Goal: Task Accomplishment & Management: Manage account settings

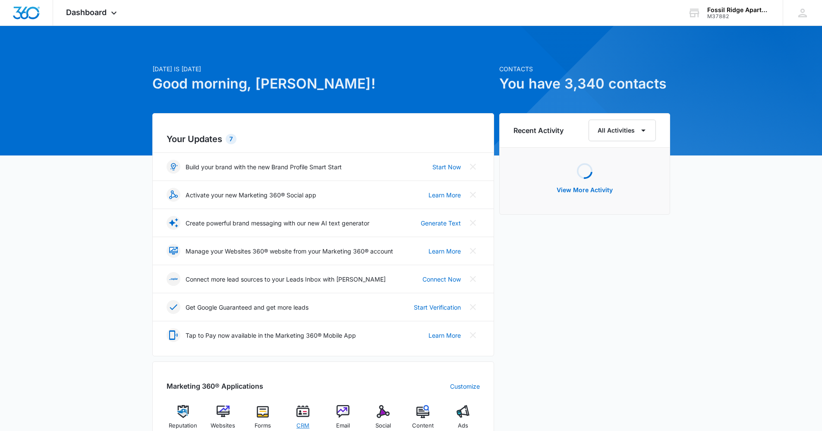
click at [305, 418] on div "CRM" at bounding box center [303, 420] width 33 height 31
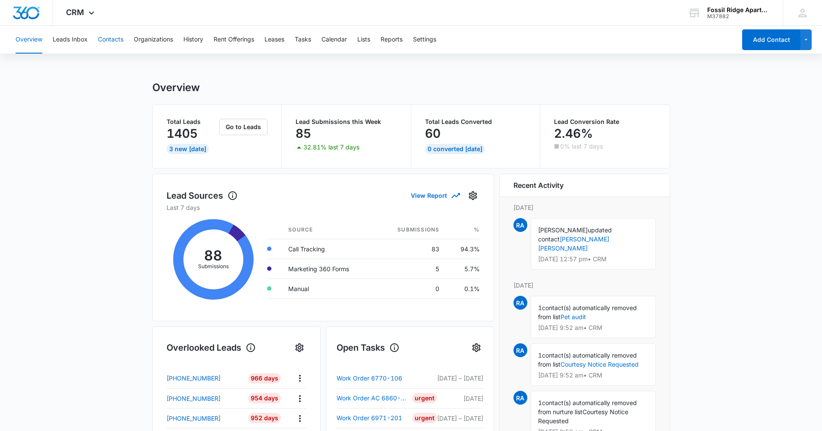
click at [114, 44] on button "Contacts" at bounding box center [110, 40] width 25 height 28
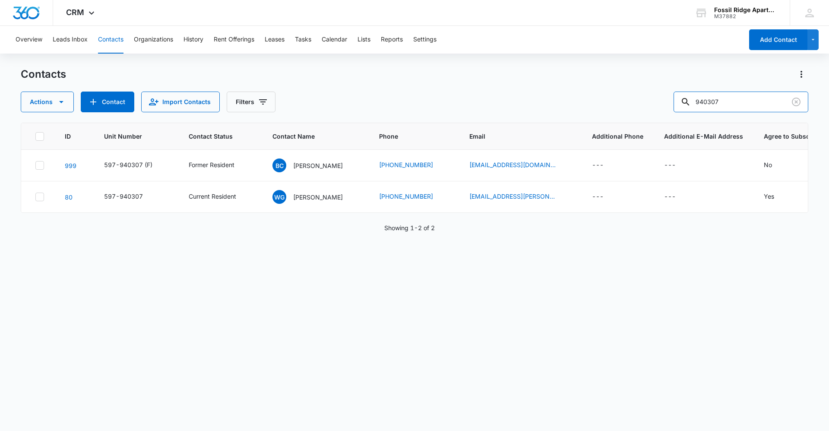
drag, startPoint x: 714, startPoint y: 106, endPoint x: 613, endPoint y: 103, distance: 101.9
click at [613, 103] on div "Actions Contact Import Contacts Filters 940307" at bounding box center [414, 102] width 787 height 21
type input "100105"
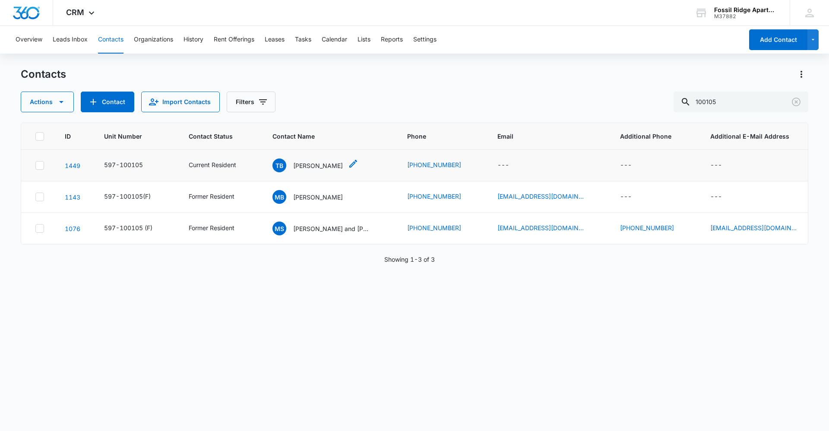
click at [316, 163] on p "Terri Brewer" at bounding box center [318, 165] width 50 height 9
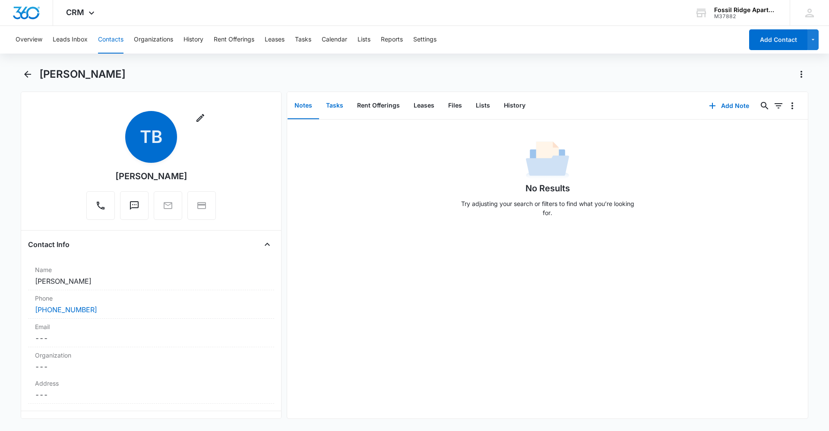
click at [335, 104] on button "Tasks" at bounding box center [334, 105] width 31 height 27
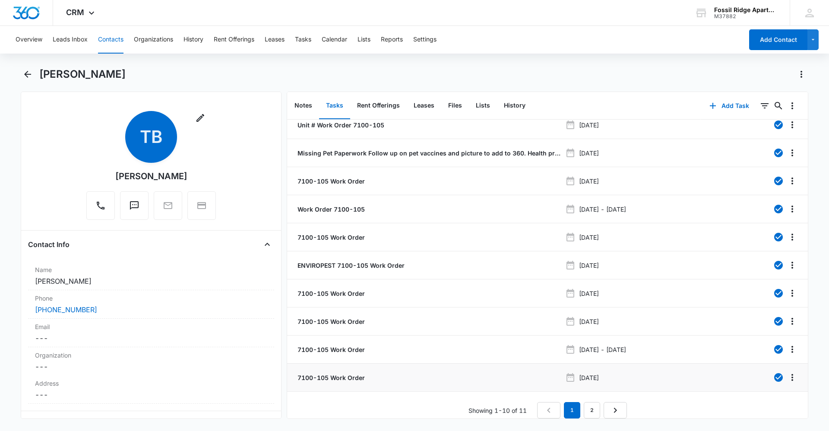
scroll to position [15, 0]
click at [589, 408] on link "2" at bounding box center [592, 410] width 16 height 16
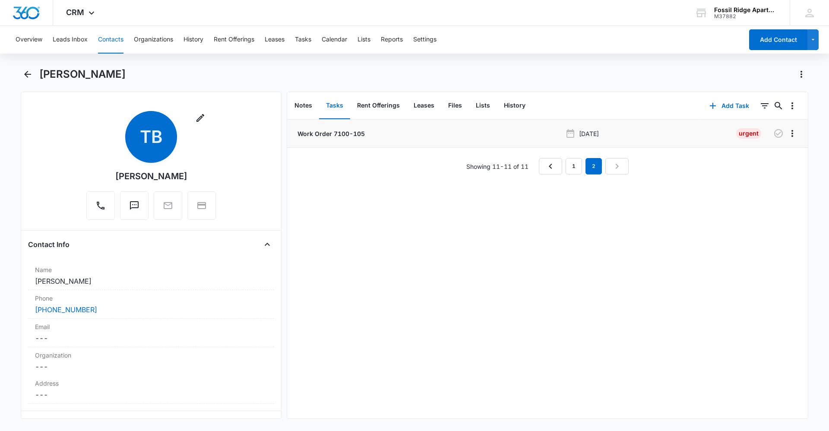
click at [325, 134] on p "Work Order 7100-105" at bounding box center [330, 133] width 69 height 9
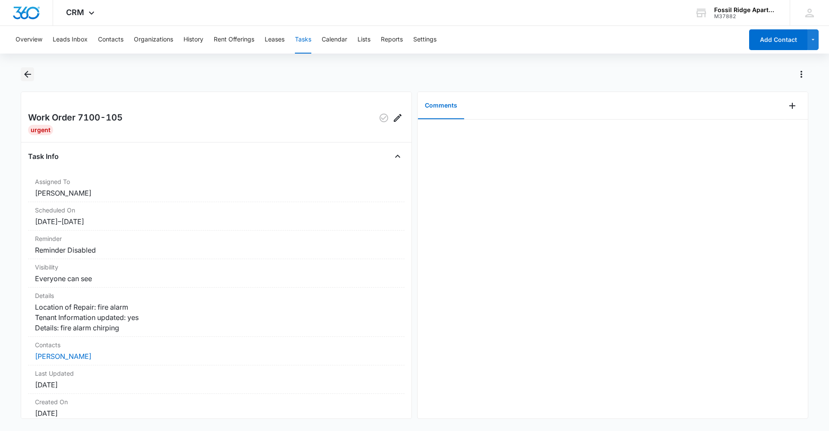
click at [29, 74] on icon "Back" at bounding box center [27, 74] width 7 height 7
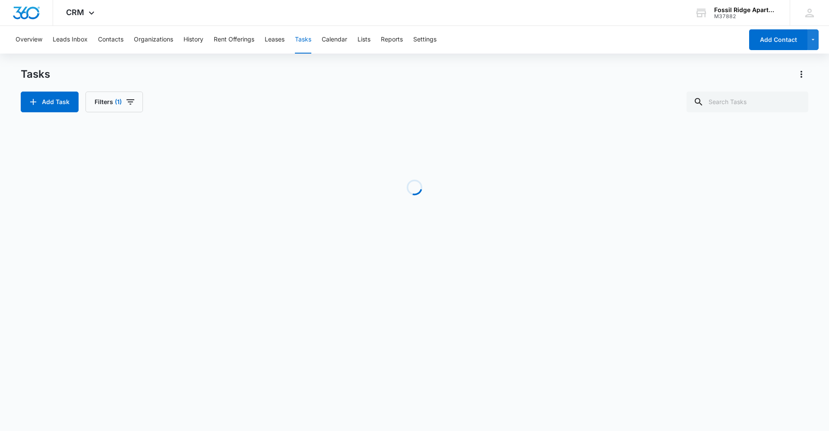
click at [309, 39] on button "Tasks" at bounding box center [303, 40] width 16 height 28
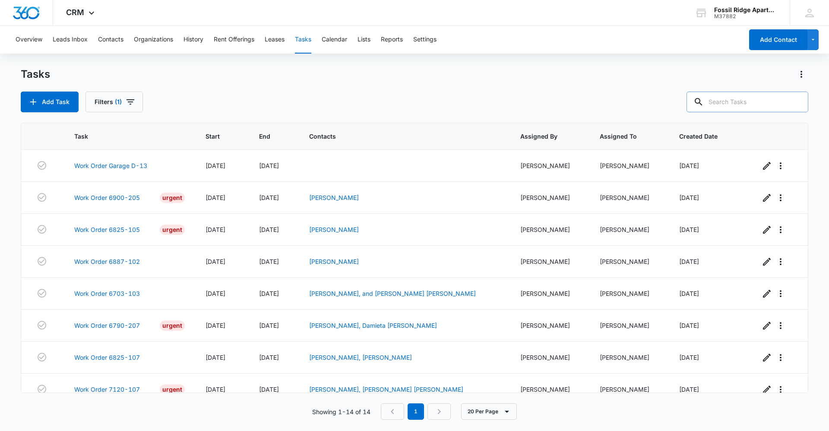
click at [736, 100] on input "text" at bounding box center [747, 102] width 122 height 21
type input "100107"
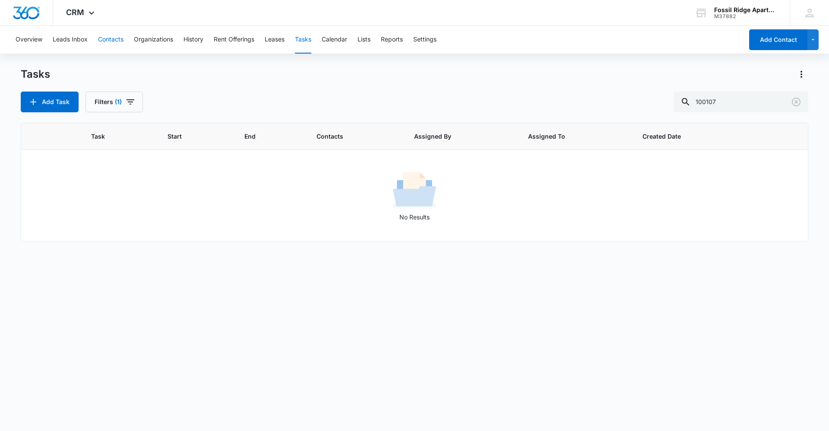
click at [107, 43] on button "Contacts" at bounding box center [110, 40] width 25 height 28
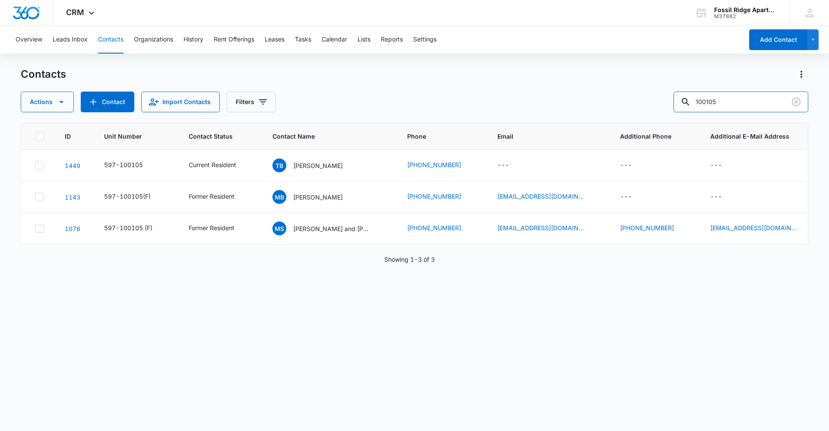
drag, startPoint x: 743, startPoint y: 98, endPoint x: 515, endPoint y: 84, distance: 228.4
click at [515, 84] on div "Contacts Actions Contact Import Contacts Filters 100105" at bounding box center [414, 89] width 787 height 45
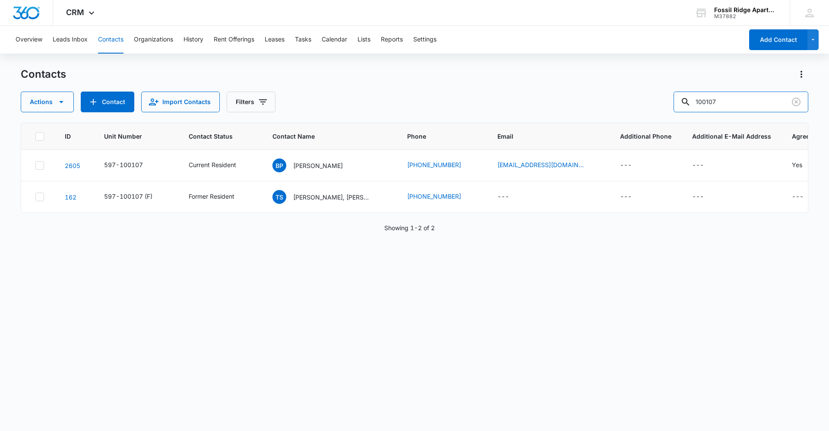
drag, startPoint x: 741, startPoint y: 103, endPoint x: 404, endPoint y: 130, distance: 338.2
click at [404, 130] on div "Contacts Actions Contact Import Contacts Filters 100107 ID Unit Number Contact …" at bounding box center [414, 248] width 787 height 363
type input "faye"
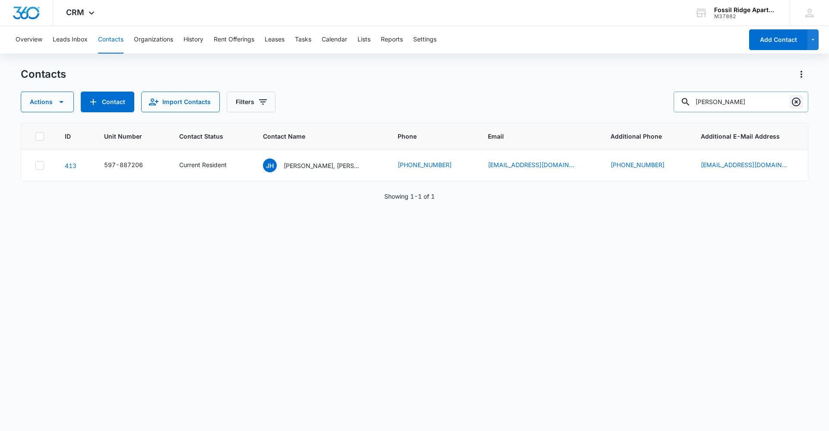
click at [795, 98] on icon "Clear" at bounding box center [796, 102] width 9 height 9
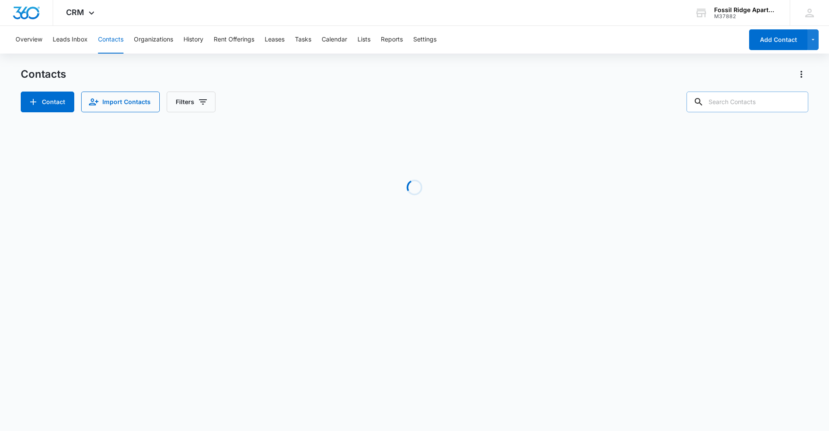
click at [766, 103] on input "text" at bounding box center [747, 102] width 122 height 21
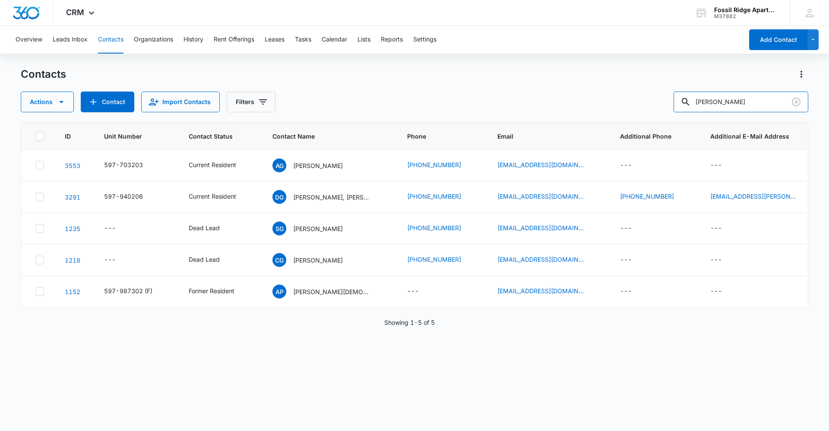
drag, startPoint x: 739, startPoint y: 97, endPoint x: 585, endPoint y: 96, distance: 153.2
click at [586, 96] on div "Actions Contact Import Contacts Filters gonzales" at bounding box center [414, 102] width 787 height 21
type input "6"
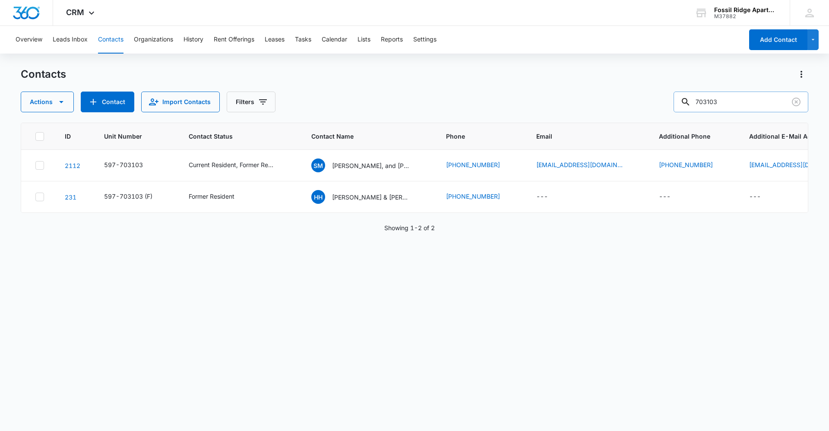
click at [731, 99] on input "703103" at bounding box center [740, 102] width 135 height 21
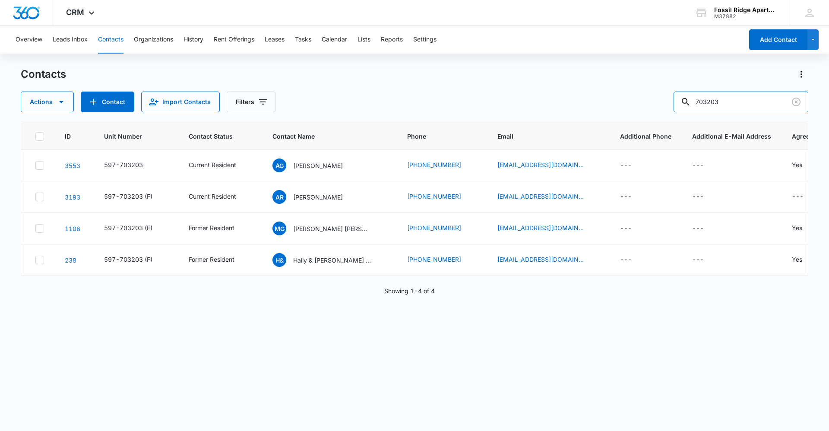
drag, startPoint x: 740, startPoint y: 99, endPoint x: 594, endPoint y: 73, distance: 149.0
click at [594, 73] on div "Contacts Actions Contact Import Contacts Filters 703203" at bounding box center [414, 89] width 787 height 45
type input "680101"
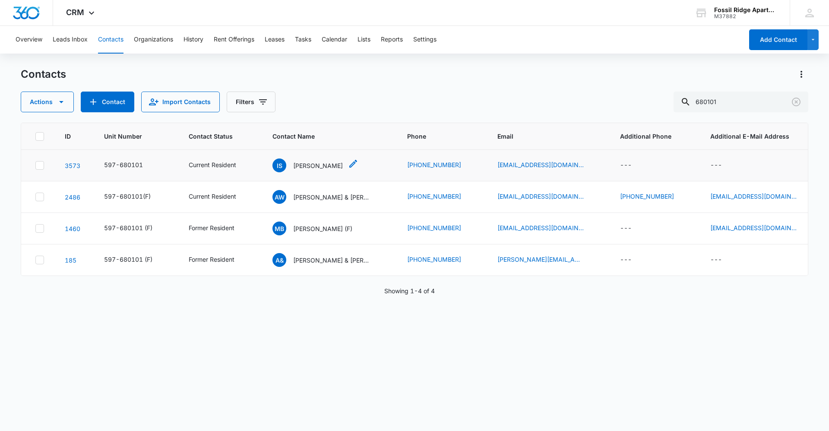
click at [326, 165] on p "Isaiah Sholders" at bounding box center [318, 165] width 50 height 9
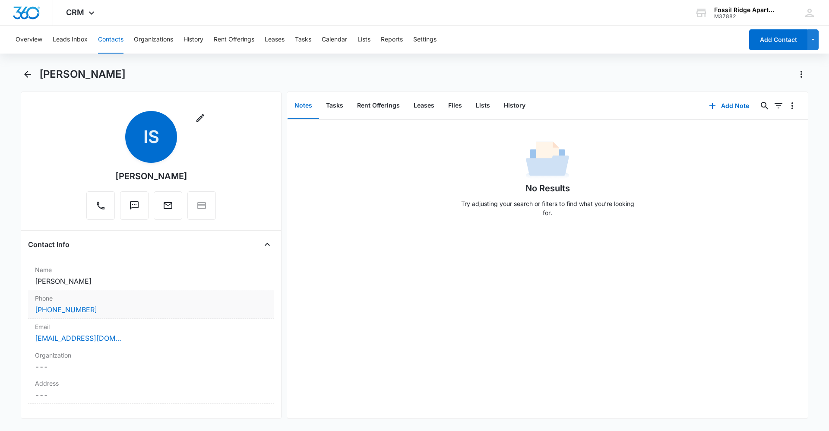
click at [84, 293] on div "Phone Cancel Save Changes (970) 803-4263" at bounding box center [151, 304] width 246 height 28
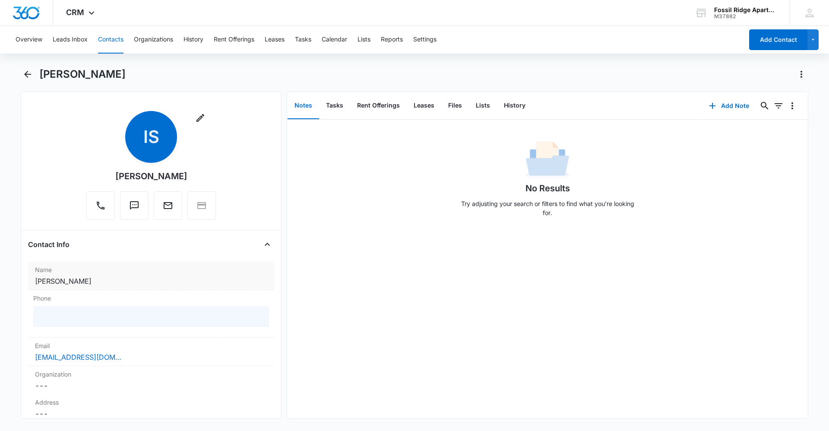
click at [93, 285] on dd "Cancel Save Changes Isaiah Sholders" at bounding box center [151, 281] width 232 height 10
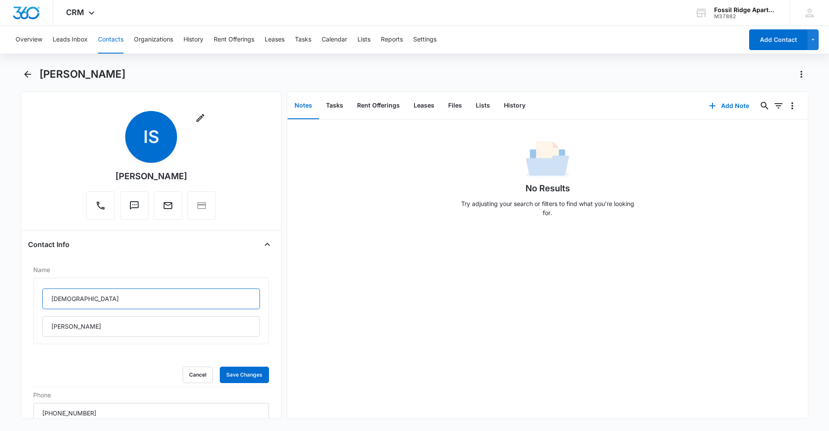
drag, startPoint x: 95, startPoint y: 299, endPoint x: 0, endPoint y: 292, distance: 95.2
click at [0, 292] on main "Isaiah Sholders Remove IS Isaiah Sholders Contact Info Name Isaiah Sholders Can…" at bounding box center [414, 248] width 829 height 362
type input "Lykah"
type input "Becker"
click at [78, 301] on input "Lykah" at bounding box center [151, 298] width 218 height 21
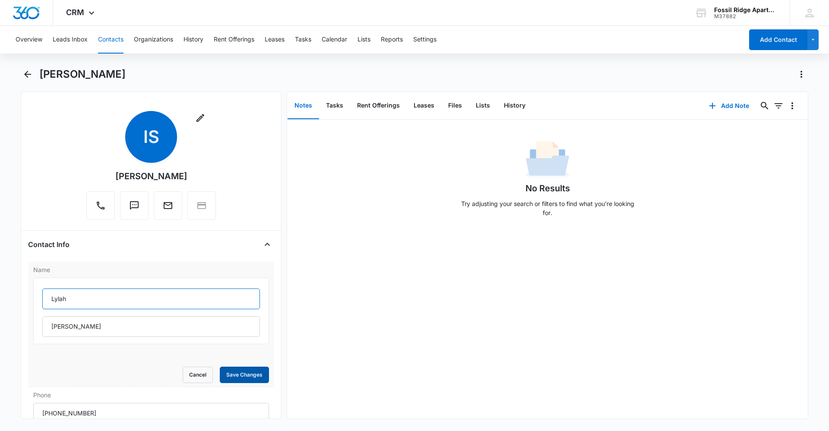
type input "Lylah"
click at [242, 375] on button "Save Changes" at bounding box center [244, 374] width 49 height 16
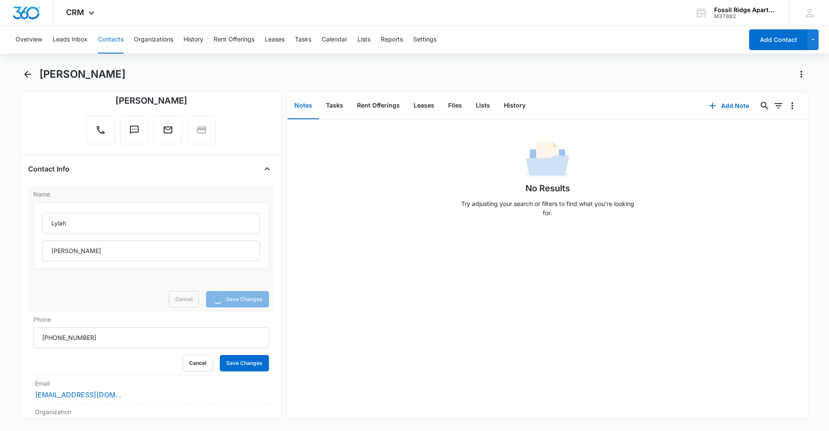
scroll to position [86, 0]
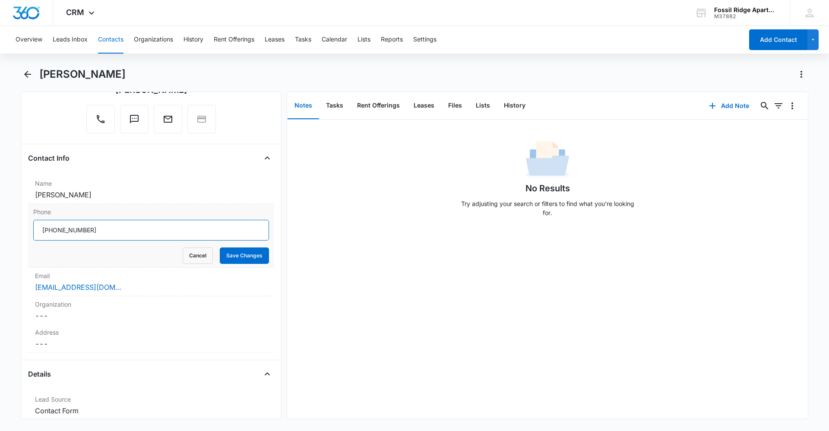
click at [101, 228] on input "Phone" at bounding box center [151, 230] width 236 height 21
type input "(970) 617-8061"
click at [220, 247] on button "Save Changes" at bounding box center [244, 255] width 49 height 16
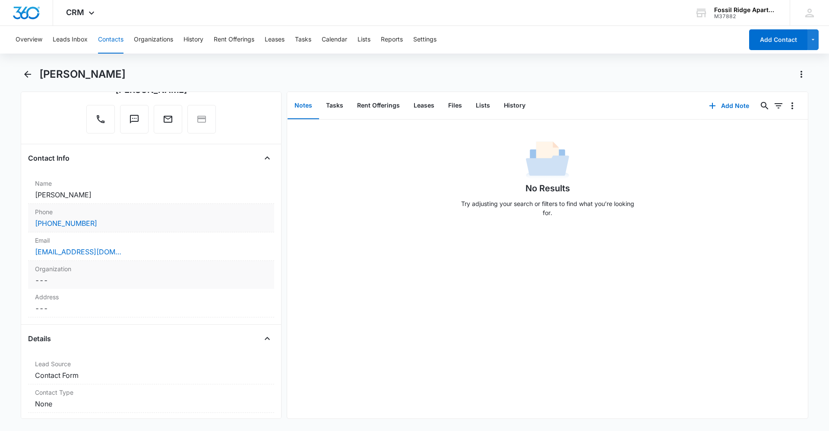
click at [106, 258] on div "Email Cancel Save Changes ijsholders@gmail.com" at bounding box center [151, 246] width 246 height 28
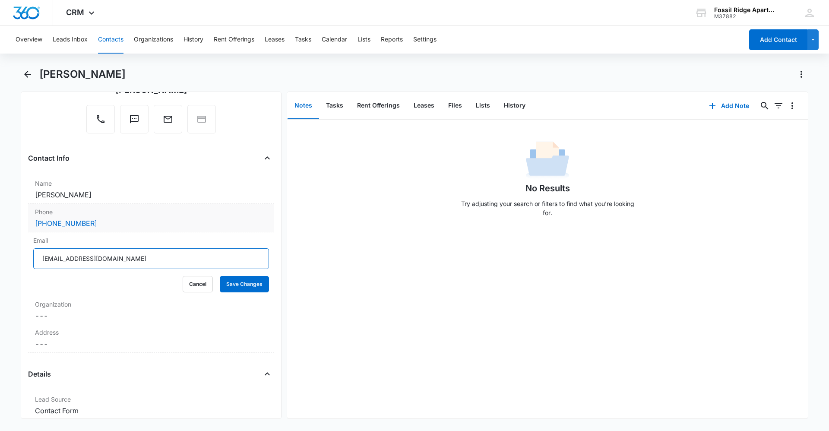
drag, startPoint x: 42, startPoint y: 256, endPoint x: 0, endPoint y: 239, distance: 45.3
click at [0, 239] on main "Lylah Becker Remove LB Lylah Becker Contact Info Name Cancel Save Changes Lylah…" at bounding box center [414, 248] width 829 height 362
type input "lylahbecker52@gmail.com"
click at [220, 276] on button "Save Changes" at bounding box center [244, 284] width 49 height 16
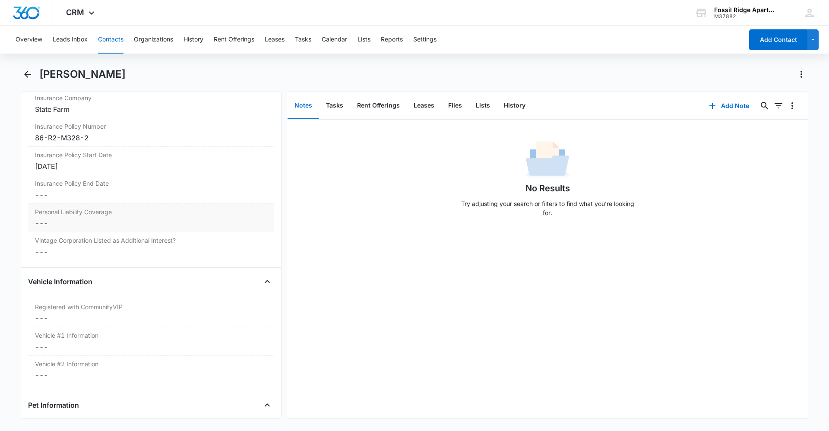
scroll to position [1079, 0]
click at [732, 104] on button "Add Note" at bounding box center [728, 105] width 57 height 21
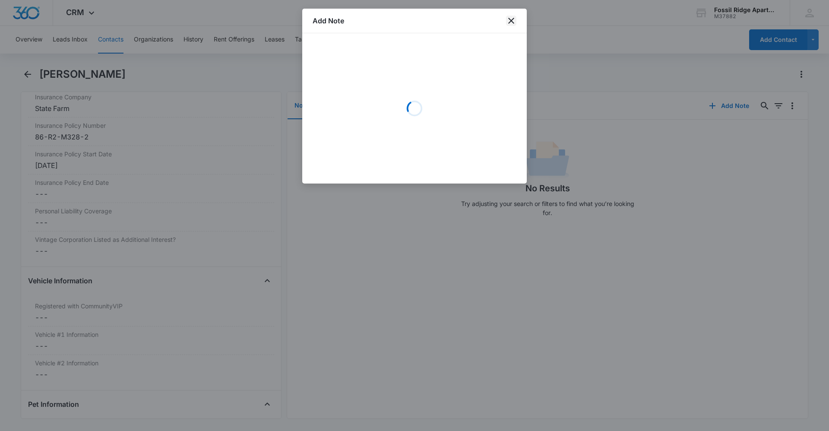
click at [512, 19] on icon "close" at bounding box center [511, 21] width 10 height 10
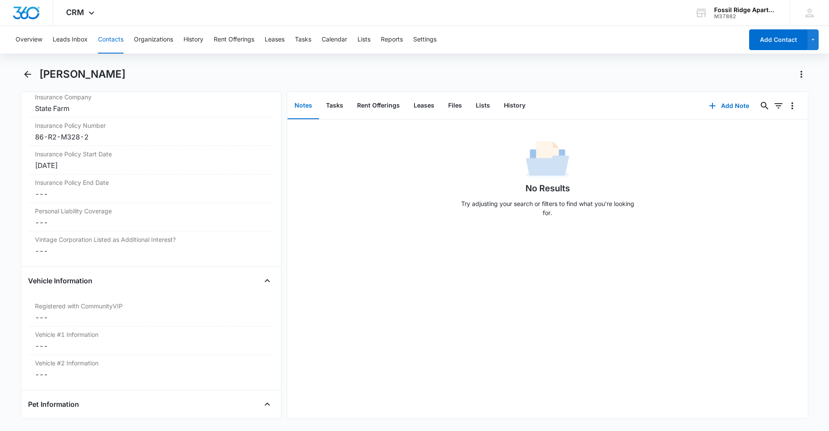
click at [296, 36] on div "Overview Leads Inbox Contacts Organizations History Rent Offerings Leases Tasks…" at bounding box center [376, 40] width 733 height 28
click at [303, 40] on button "Tasks" at bounding box center [303, 40] width 16 height 28
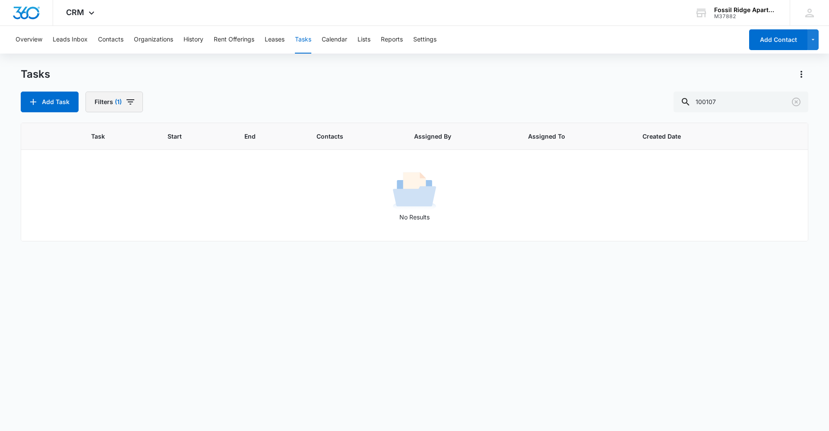
click at [119, 111] on button "Filters (1)" at bounding box center [113, 102] width 57 height 21
click at [126, 208] on label "Complete" at bounding box center [145, 205] width 99 height 9
click at [96, 205] on input "Complete" at bounding box center [96, 205] width 0 height 0
radio input "false"
radio input "true"
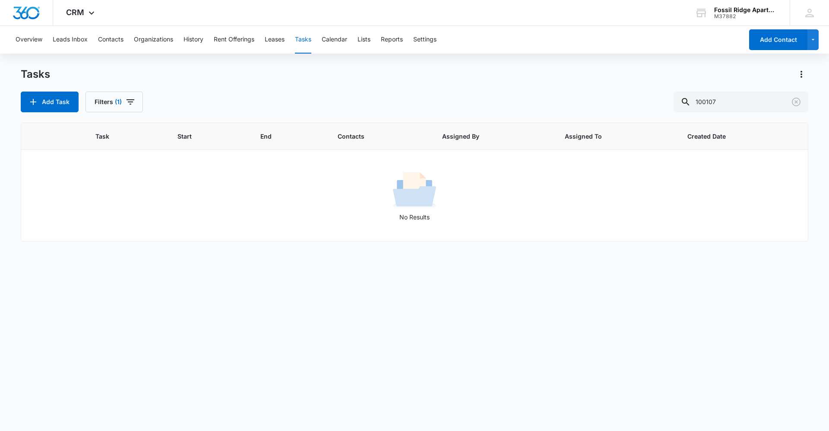
click at [298, 306] on div "Task Start End Contacts Assigned By Assigned To Created Date No Results" at bounding box center [414, 271] width 787 height 297
click at [795, 100] on icon "Clear" at bounding box center [796, 102] width 10 height 10
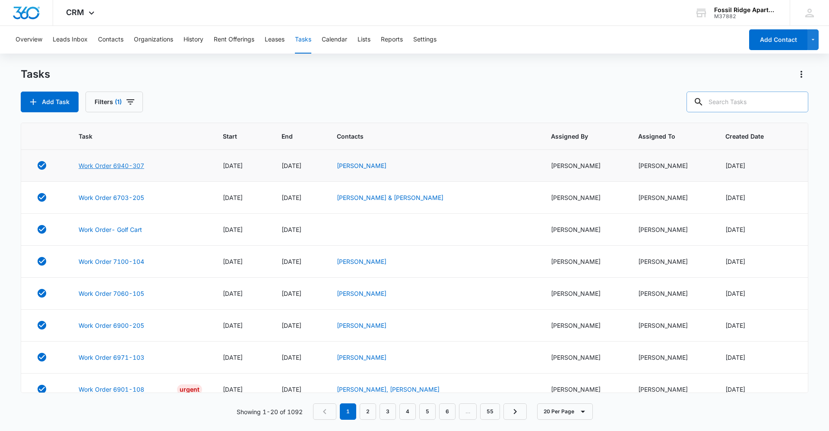
click at [132, 165] on link "Work Order 6940-307" at bounding box center [112, 165] width 66 height 9
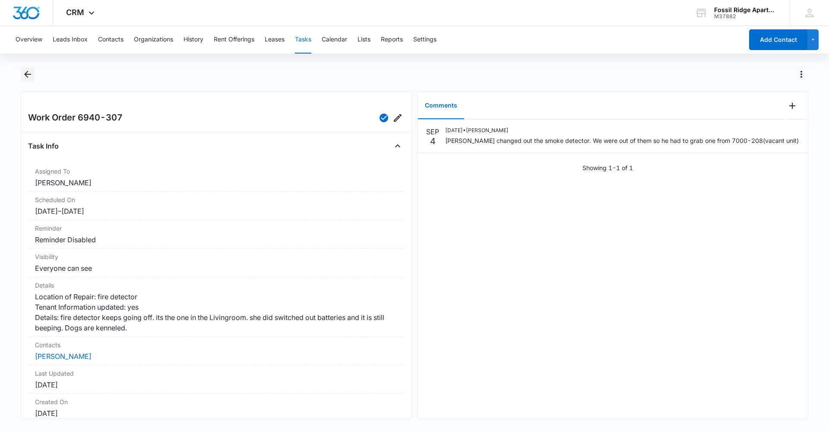
click at [29, 71] on icon "Back" at bounding box center [27, 74] width 10 height 10
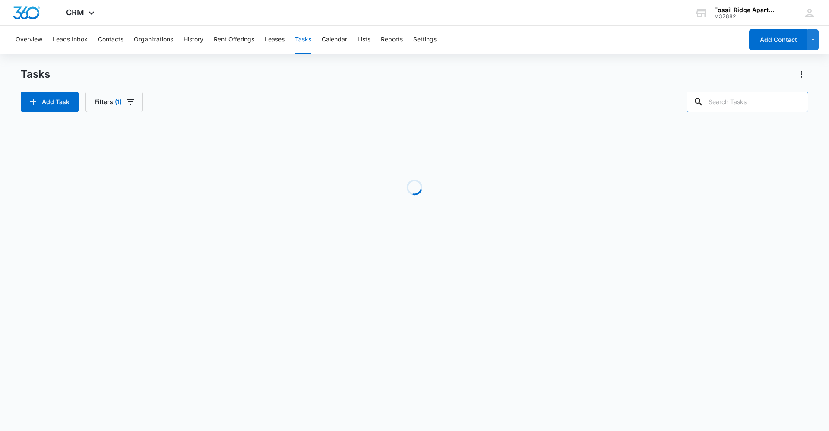
click at [720, 103] on input "text" at bounding box center [747, 102] width 122 height 21
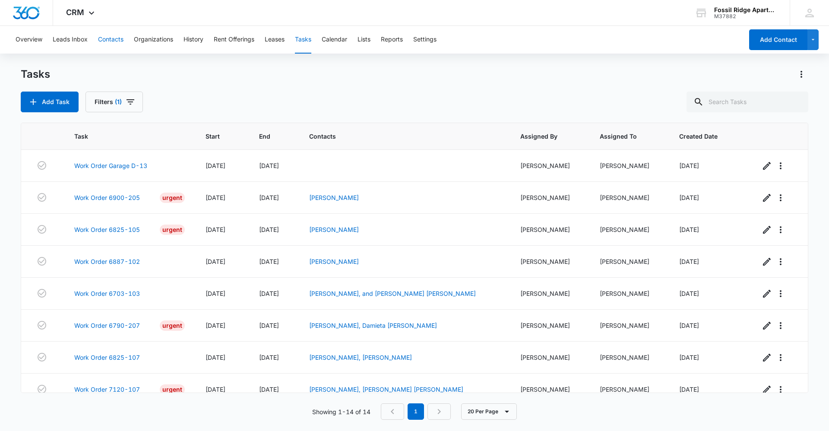
click at [116, 42] on button "Contacts" at bounding box center [110, 40] width 25 height 28
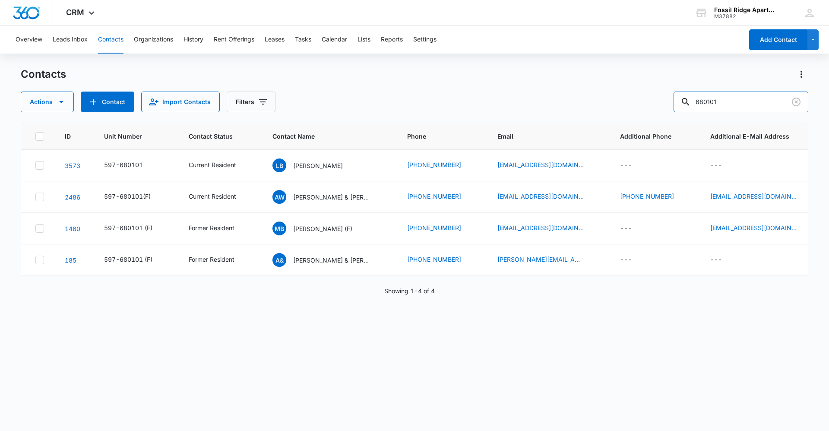
drag, startPoint x: 696, startPoint y: 112, endPoint x: 643, endPoint y: 115, distance: 52.8
click at [643, 115] on div "Contacts Actions Contact Import Contacts Filters 680101 ID Unit Number Contact …" at bounding box center [414, 248] width 787 height 363
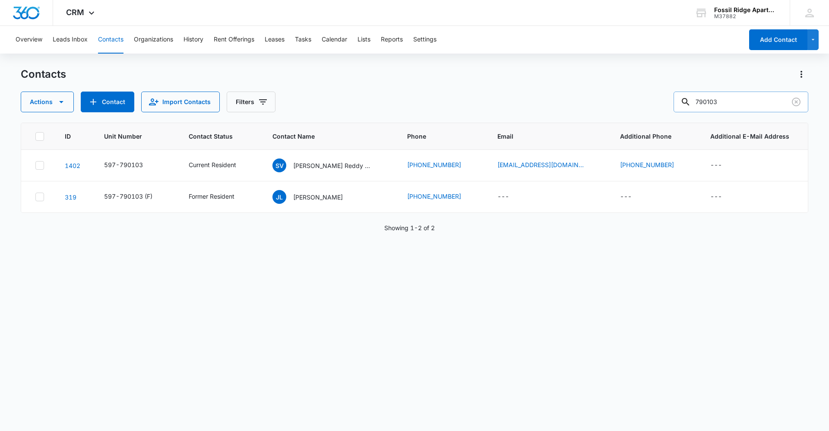
click at [735, 100] on input "790103" at bounding box center [740, 102] width 135 height 21
drag, startPoint x: 727, startPoint y: 105, endPoint x: 628, endPoint y: 102, distance: 98.9
click at [628, 102] on div "Actions Contact Import Contacts Filters 790103" at bounding box center [414, 102] width 787 height 21
drag, startPoint x: 745, startPoint y: 102, endPoint x: 574, endPoint y: 113, distance: 171.3
click at [574, 112] on div "Contacts Actions Contact Import Contacts Filters 825106 ID Unit Number Contact …" at bounding box center [414, 248] width 787 height 363
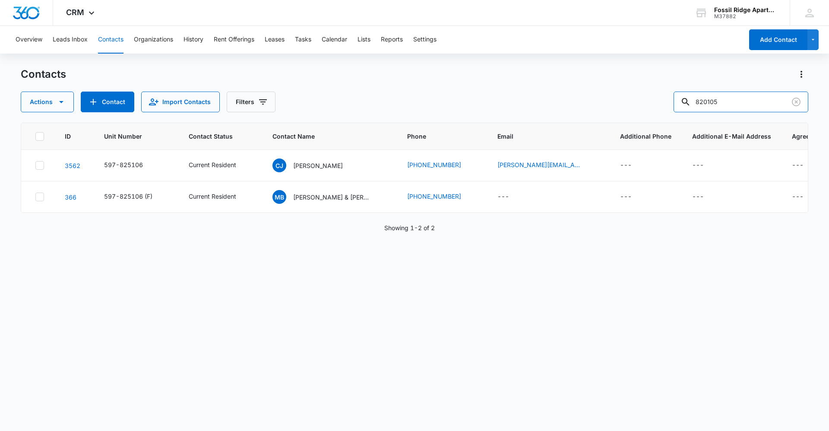
type input "820105"
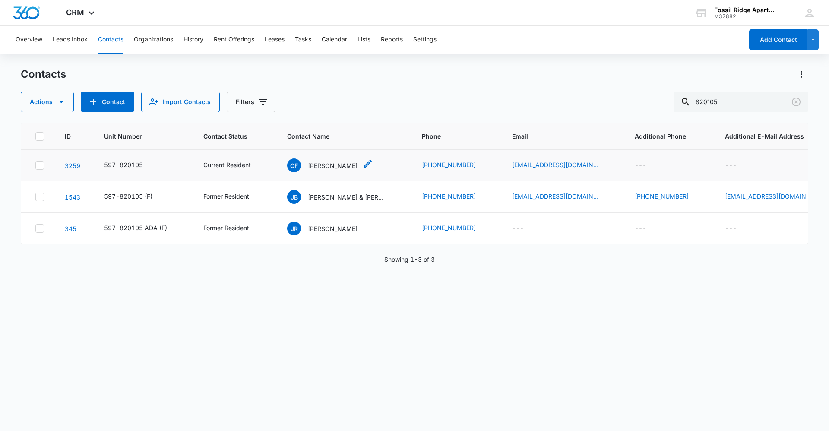
click at [344, 165] on p "Carlos Flores" at bounding box center [333, 165] width 50 height 9
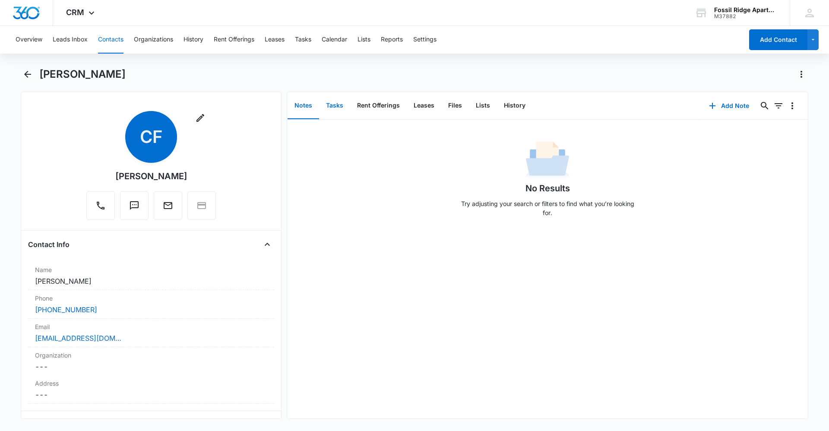
click at [336, 104] on button "Tasks" at bounding box center [334, 105] width 31 height 27
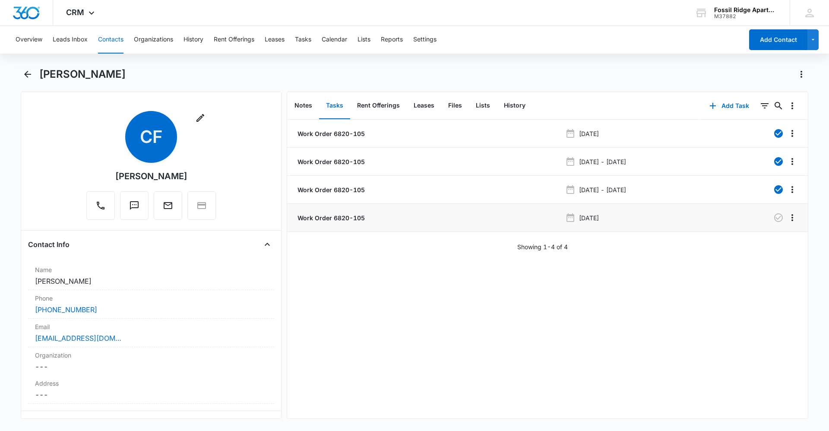
click at [362, 221] on p "Work Order 6820-105" at bounding box center [330, 217] width 69 height 9
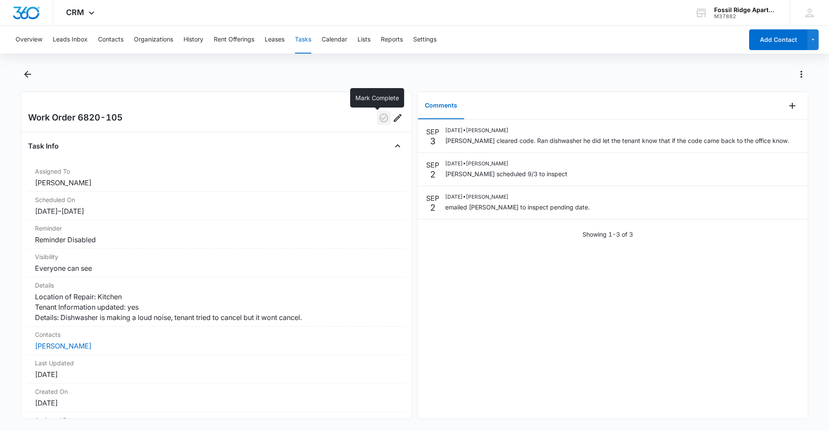
click at [379, 116] on icon "button" at bounding box center [384, 118] width 10 height 10
click at [34, 73] on button "Back" at bounding box center [27, 74] width 13 height 14
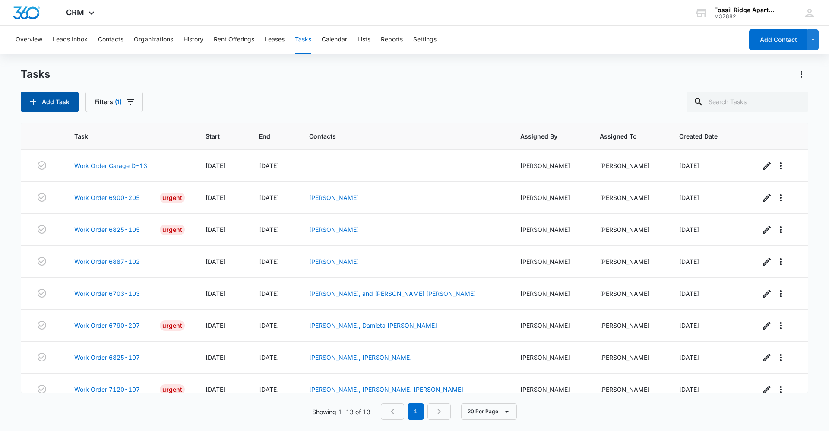
click at [44, 106] on button "Add Task" at bounding box center [50, 102] width 58 height 21
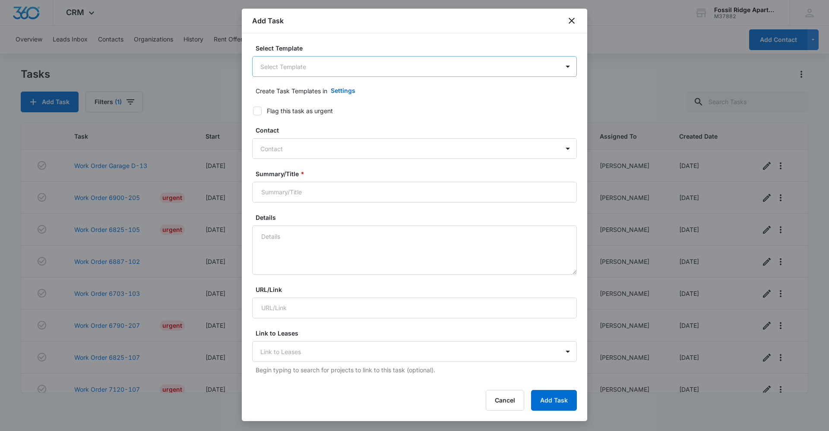
click at [281, 60] on body "CRM Apps Reputation Websites Forms CRM Email Social Content Ads Intelligence Fi…" at bounding box center [414, 215] width 829 height 431
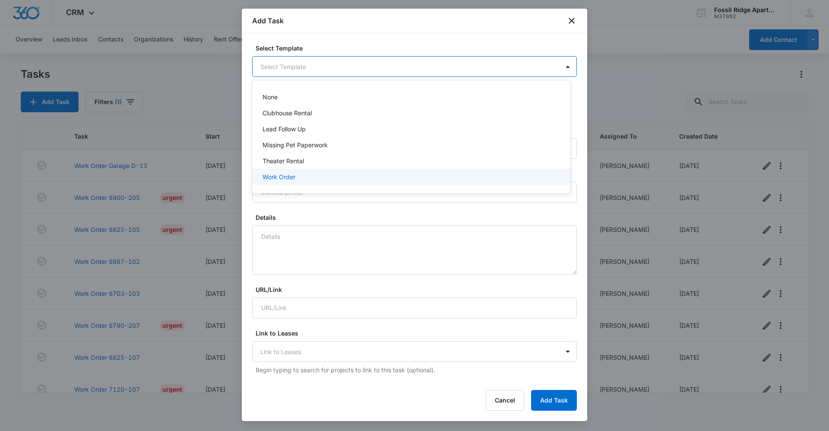
click at [298, 178] on div "Work Order" at bounding box center [410, 176] width 296 height 9
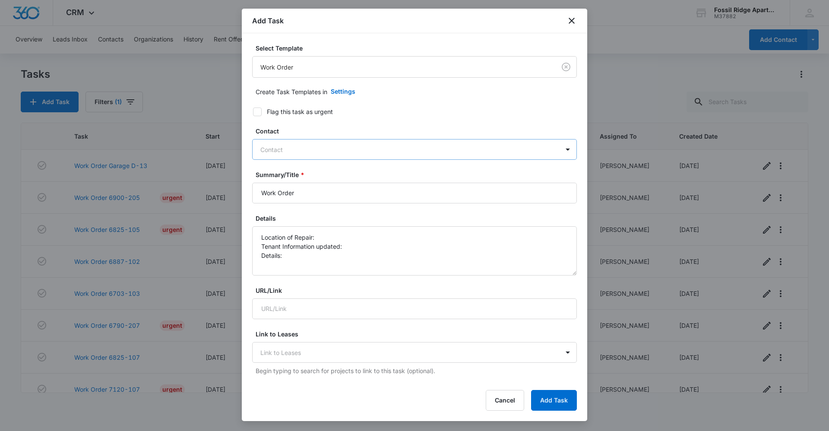
click at [295, 150] on div at bounding box center [409, 149] width 298 height 11
drag, startPoint x: 347, startPoint y: 44, endPoint x: 358, endPoint y: 108, distance: 65.8
click at [347, 44] on label "Select Template" at bounding box center [418, 48] width 325 height 9
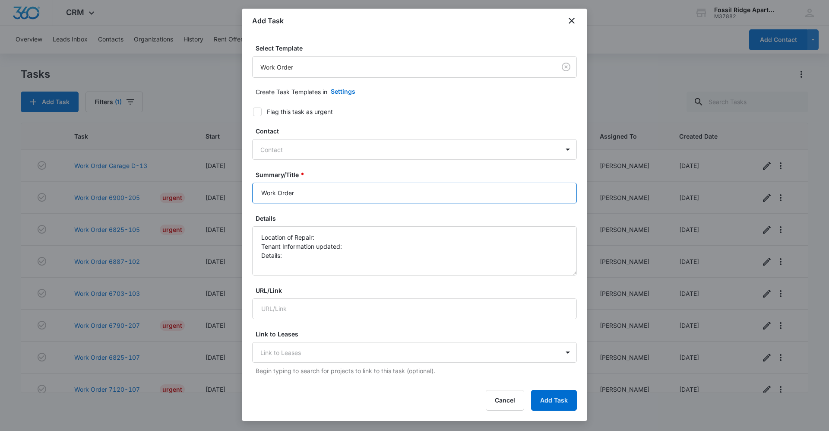
click at [344, 192] on input "Work Order" at bounding box center [414, 193] width 325 height 21
type input "Work Order 7000-208"
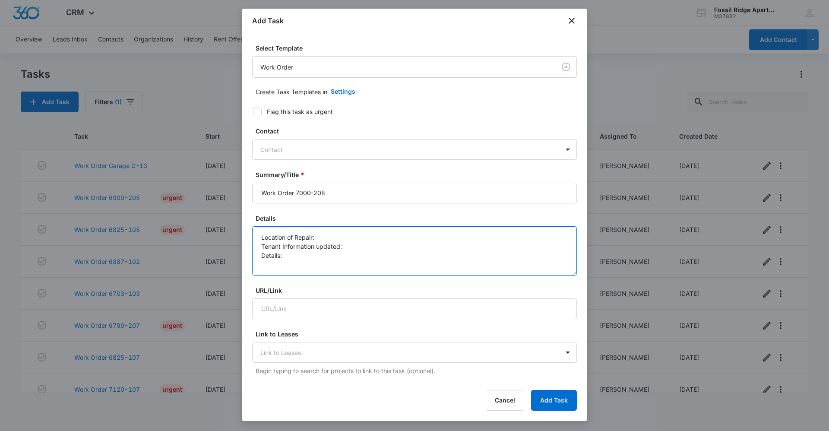
click at [330, 240] on textarea "Location of Repair: Tenant Information updated: Details:" at bounding box center [414, 250] width 325 height 49
click at [372, 233] on textarea "Location of Repair: smoke detector Tenant Information updated: Details:" at bounding box center [414, 250] width 325 height 49
click at [369, 246] on textarea "Location of Repair: smoke detector Tenant Information updated: Details:" at bounding box center [414, 250] width 325 height 49
click at [370, 246] on textarea "Location of Repair: smoke detector Tenant Information updated: yes Details:" at bounding box center [414, 250] width 325 height 49
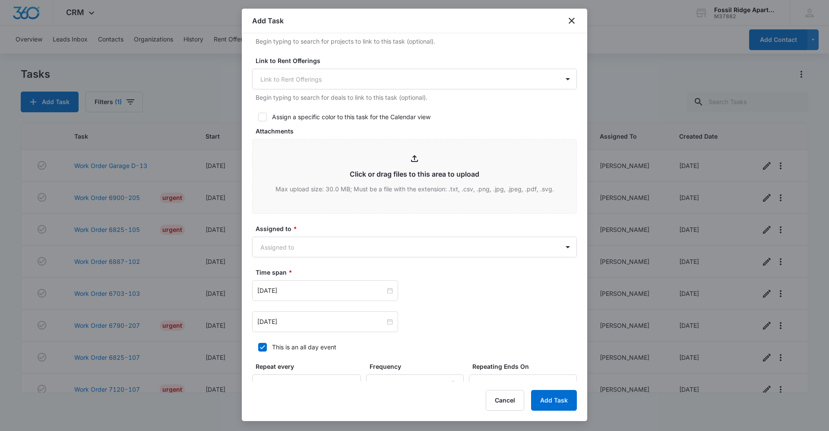
scroll to position [345, 0]
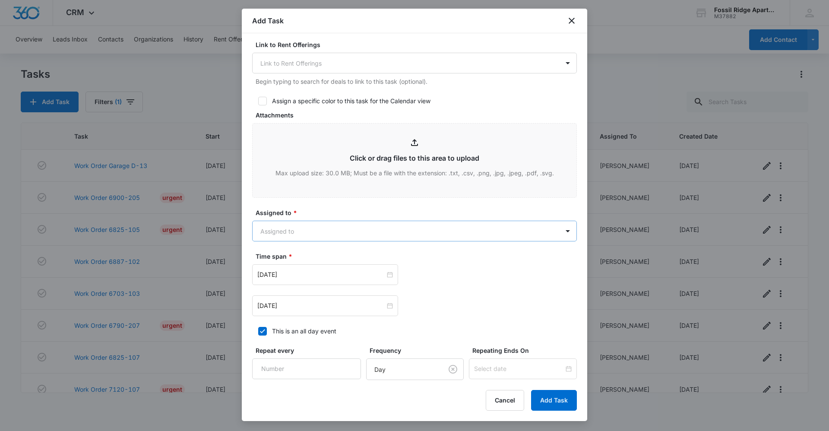
type textarea "Location of Repair: smoke detector Tenant Information updated: Details: had to …"
click at [301, 228] on body "CRM Apps Reputation Websites Forms CRM Email Social Content Ads Intelligence Fi…" at bounding box center [414, 215] width 829 height 431
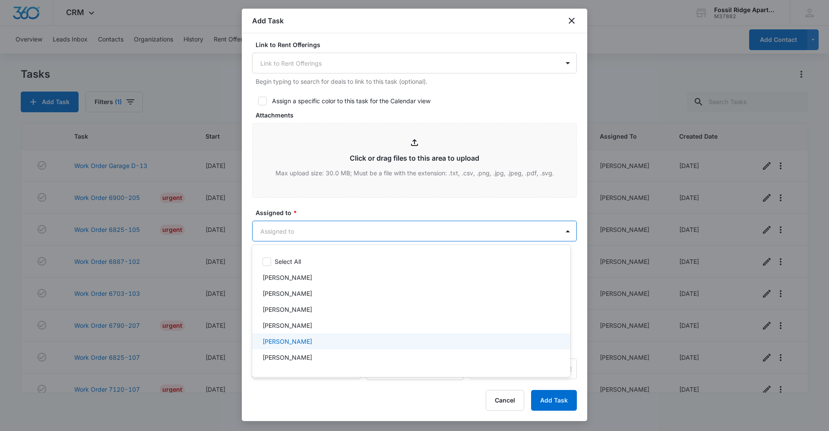
drag, startPoint x: 349, startPoint y: 346, endPoint x: 357, endPoint y: 319, distance: 28.1
click at [349, 346] on div "[PERSON_NAME]" at bounding box center [411, 341] width 318 height 16
click at [346, 203] on div at bounding box center [414, 215] width 829 height 431
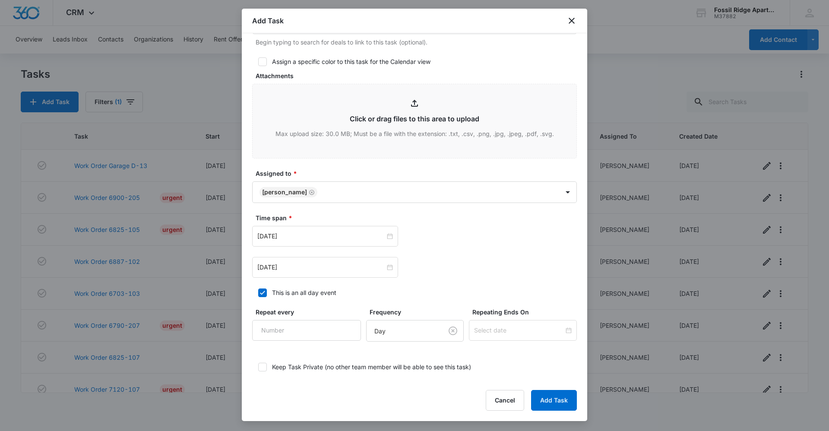
scroll to position [429, 0]
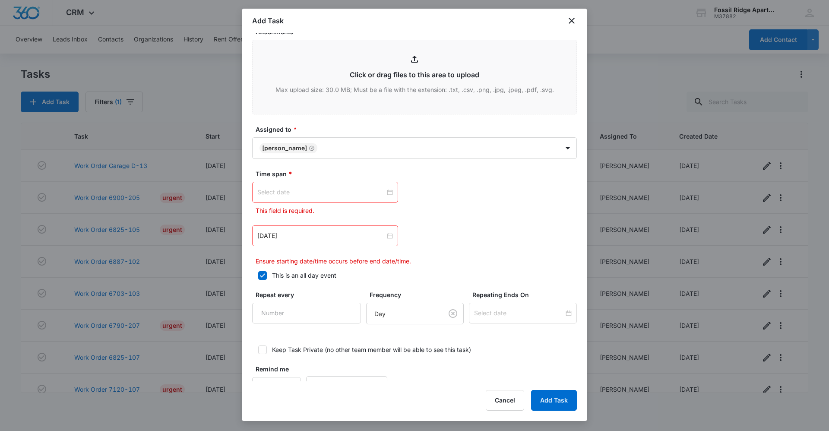
click at [391, 191] on div at bounding box center [325, 192] width 146 height 21
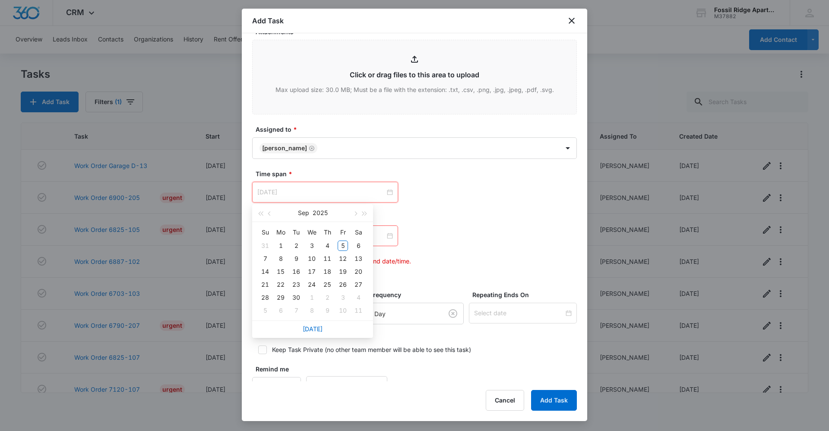
type input "Oct 10, 2025"
drag, startPoint x: 317, startPoint y: 331, endPoint x: 341, endPoint y: 326, distance: 24.6
click at [318, 331] on link "Today" at bounding box center [313, 328] width 20 height 7
type input "Sep 5, 2025"
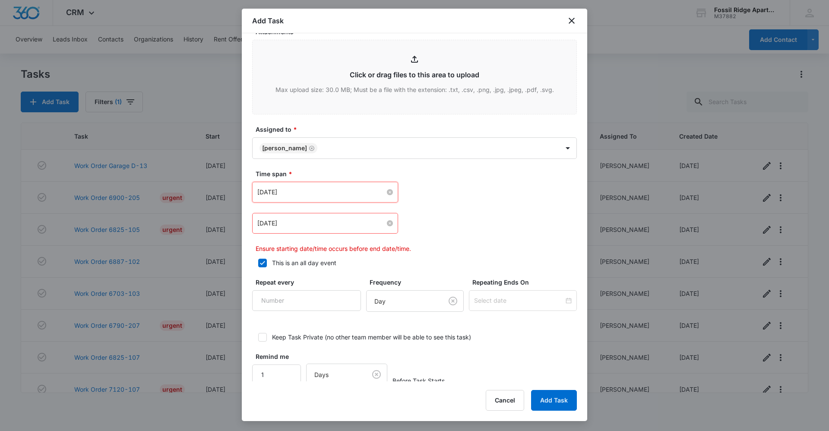
click at [382, 219] on div "Apr 2, 2024" at bounding box center [325, 222] width 136 height 9
click at [382, 220] on div "Apr 2, 2024" at bounding box center [325, 222] width 136 height 9
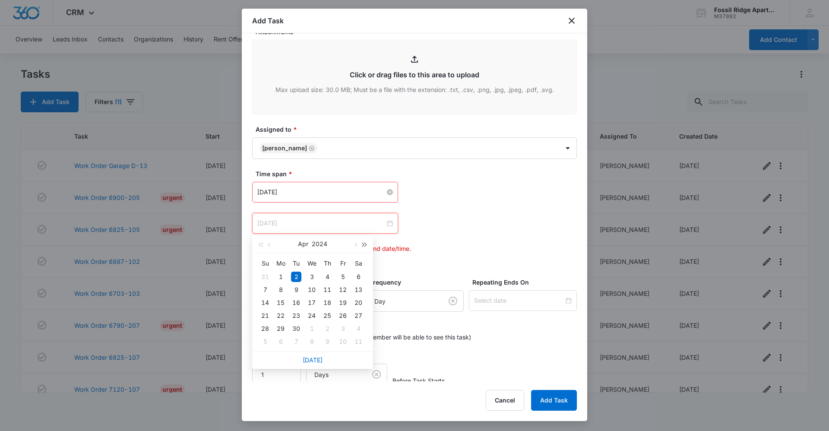
type input "Apr 2, 2024"
click at [388, 217] on div "Apr 2, 2024" at bounding box center [325, 223] width 146 height 21
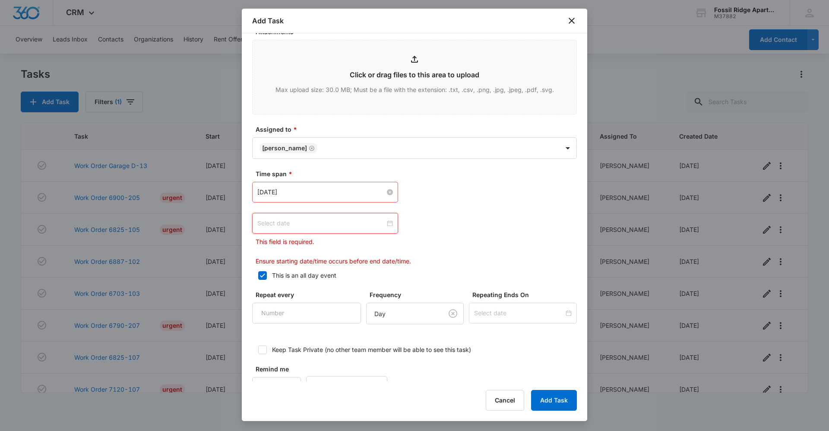
click at [386, 219] on div at bounding box center [325, 222] width 136 height 9
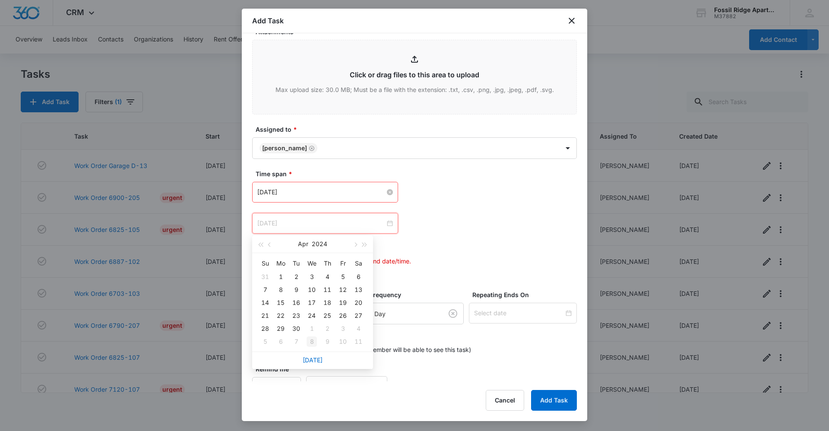
type input "May 8, 2024"
click at [316, 364] on div "Today" at bounding box center [312, 359] width 121 height 17
type input "Apr 27, 2024"
type input "May 8, 2024"
click at [310, 360] on link "Today" at bounding box center [313, 359] width 20 height 7
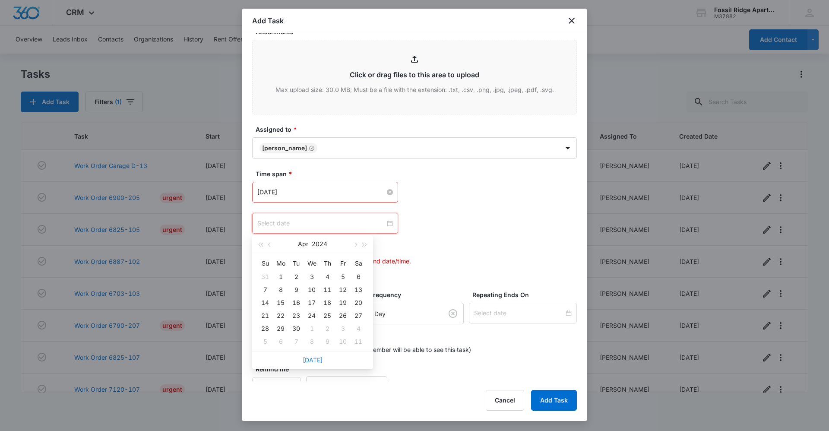
type input "Sep 5, 2025"
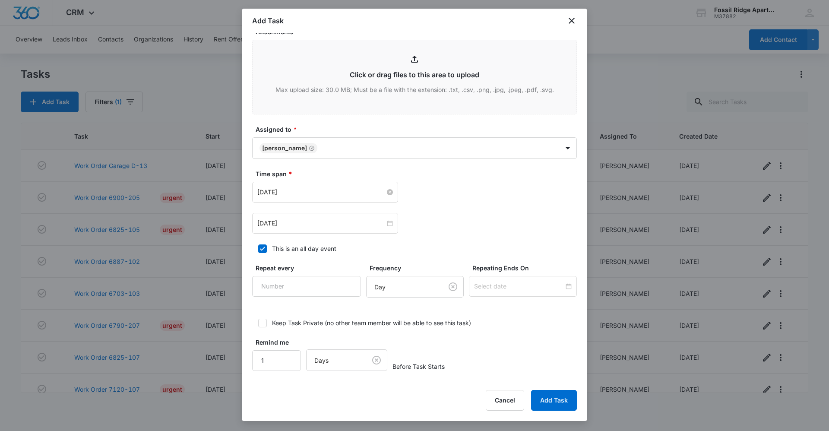
click at [433, 249] on label "This is an all day event" at bounding box center [414, 248] width 325 height 9
click at [258, 249] on input "This is an all day event" at bounding box center [255, 249] width 6 height 6
click at [259, 250] on icon at bounding box center [263, 249] width 8 height 8
click at [258, 250] on input "This is an all day event" at bounding box center [255, 249] width 6 height 6
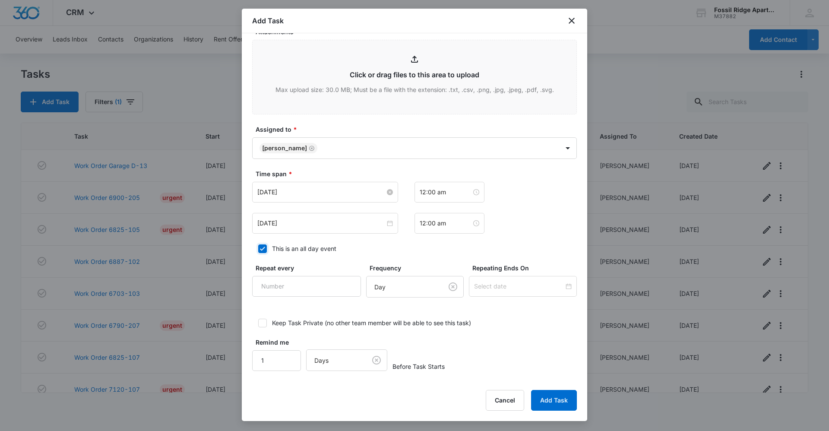
checkbox input "true"
click at [506, 211] on div "Sep 5, 2025 Sep 2025 Su Mo Tu We Th Fr Sa 31 1 2 3 4 5 6 7 8 9 10 11 12 13 14 1…" at bounding box center [414, 208] width 325 height 52
click at [562, 400] on button "Add Task" at bounding box center [554, 400] width 46 height 21
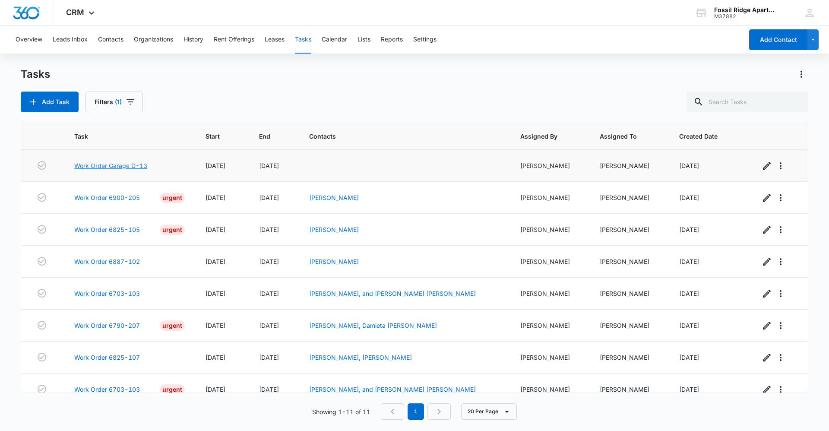
click at [86, 166] on link "Work Order Garage D-13" at bounding box center [110, 165] width 73 height 9
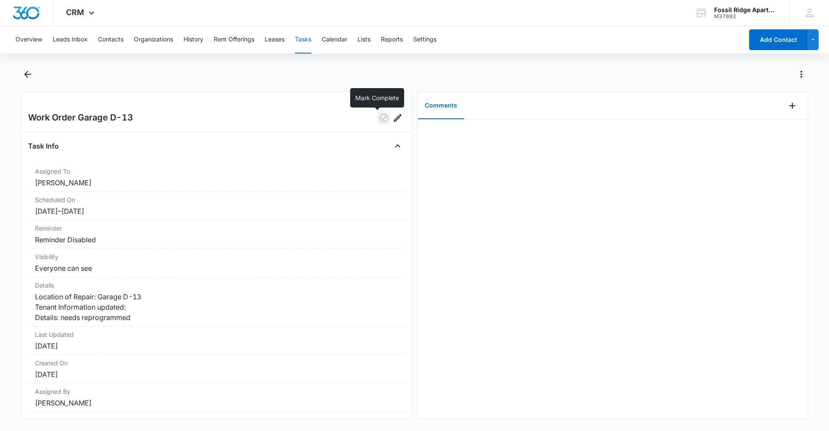
click at [379, 121] on icon "button" at bounding box center [384, 118] width 10 height 10
click at [789, 106] on icon "Add Comment" at bounding box center [792, 106] width 6 height 6
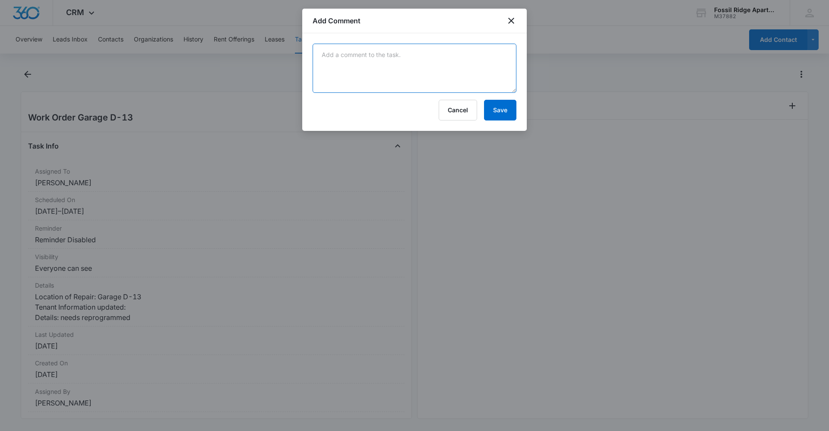
click at [419, 83] on textarea at bounding box center [415, 68] width 204 height 49
type textarea "e"
type textarea "[PERSON_NAME] reprogramed remote"
click at [514, 112] on button "Save" at bounding box center [500, 110] width 32 height 21
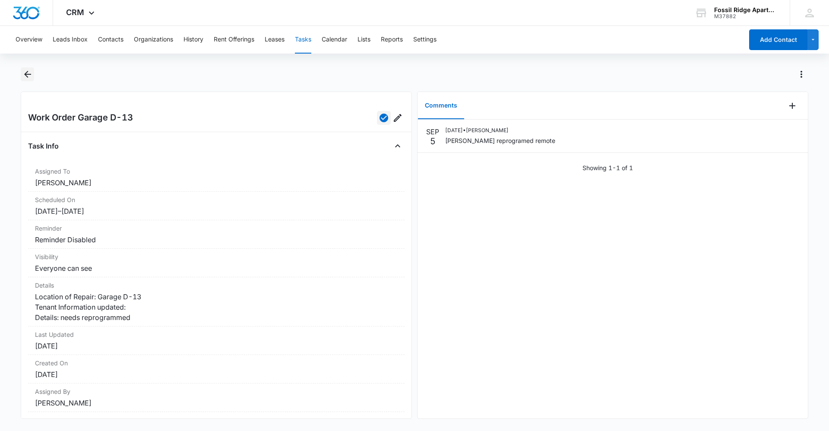
click at [26, 75] on icon "Back" at bounding box center [27, 74] width 7 height 7
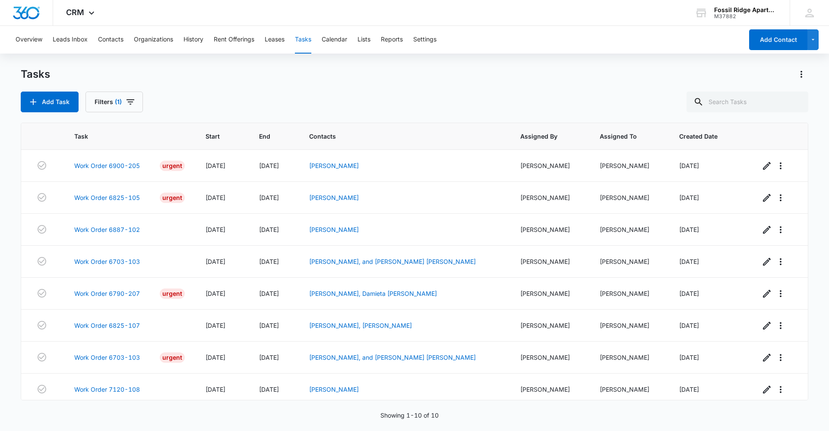
click at [341, 105] on div "Add Task Filters (1)" at bounding box center [414, 102] width 787 height 21
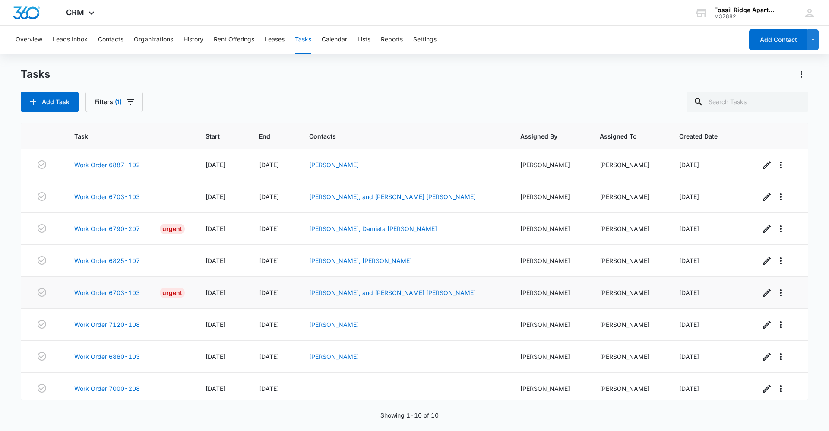
scroll to position [69, 0]
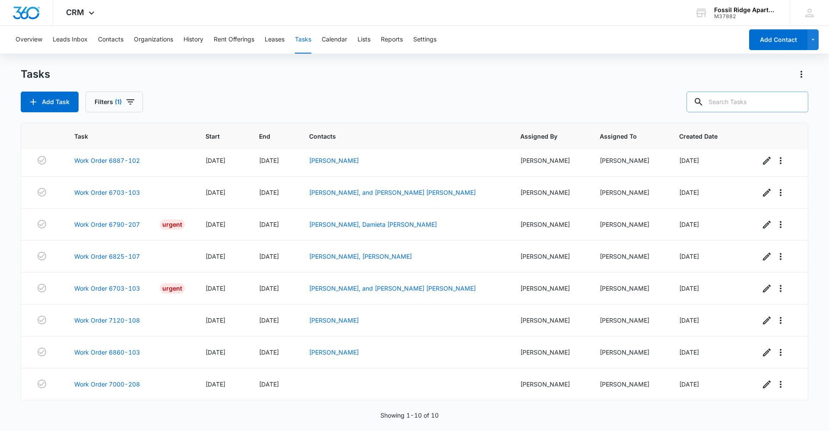
click at [744, 104] on input "text" at bounding box center [747, 102] width 122 height 21
type input "6887-206"
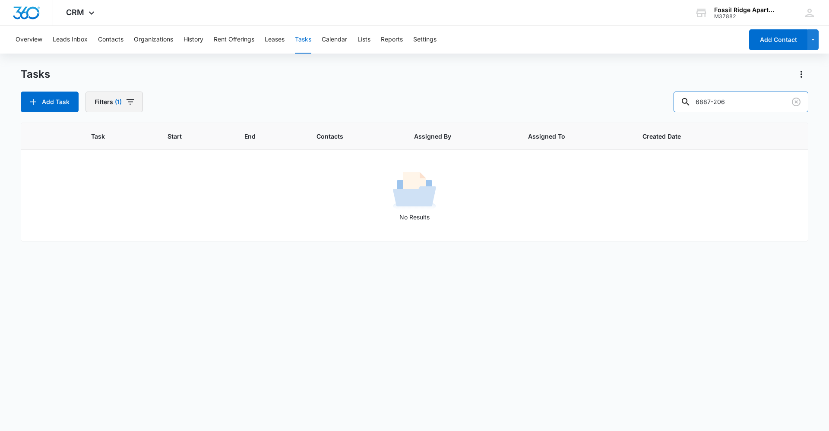
scroll to position [0, 0]
click at [120, 97] on button "Filters (1)" at bounding box center [113, 102] width 57 height 21
click at [155, 237] on button "Clear All" at bounding box center [145, 239] width 99 height 16
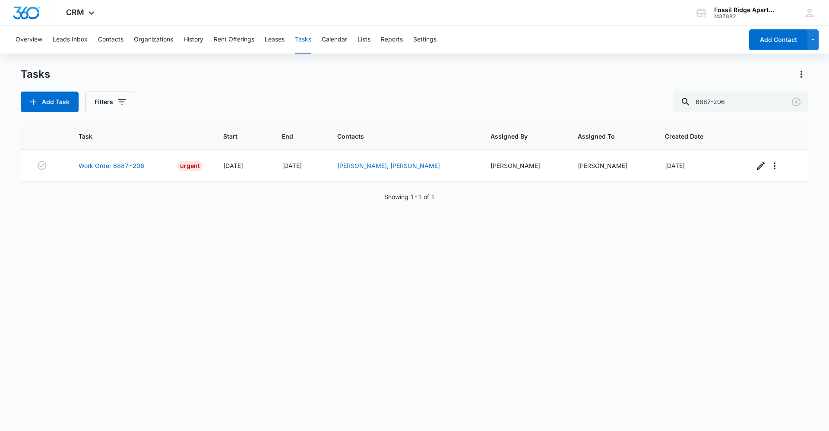
click at [519, 258] on div "Task Start End Contacts Assigned By Assigned To Created Date Work Order 6887-20…" at bounding box center [414, 271] width 787 height 297
click at [119, 168] on link "Work Order 6887-206" at bounding box center [112, 165] width 66 height 9
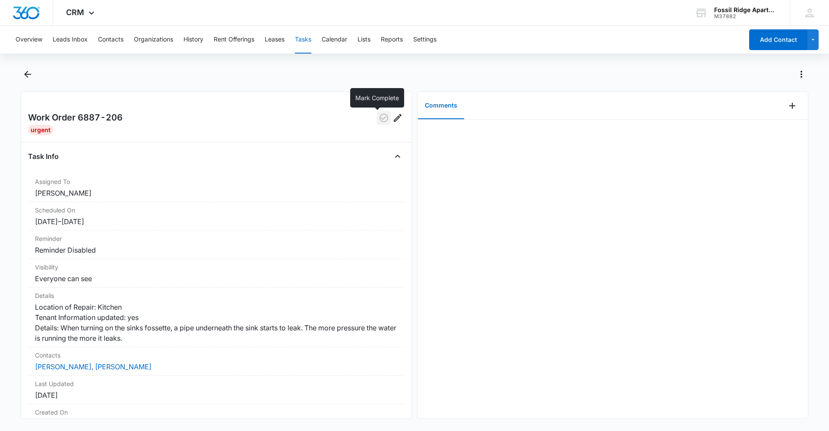
click at [379, 120] on icon "button" at bounding box center [383, 118] width 9 height 9
click at [787, 103] on icon "Add Comment" at bounding box center [792, 106] width 10 height 10
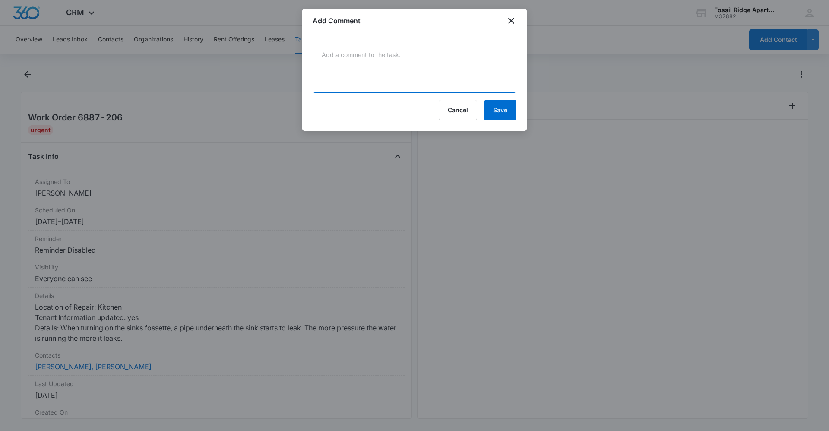
click at [426, 66] on textarea at bounding box center [415, 68] width 204 height 49
type textarea "[PERSON_NAME] fixed Leak"
click at [506, 114] on button "Save" at bounding box center [500, 110] width 32 height 21
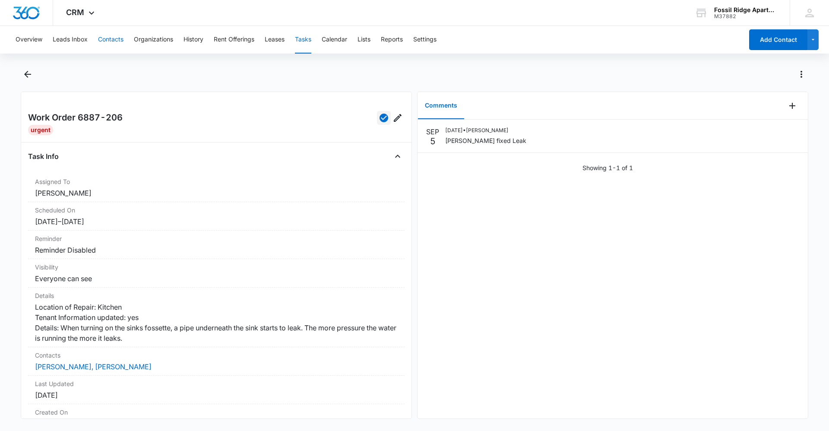
click at [113, 41] on button "Contacts" at bounding box center [110, 40] width 25 height 28
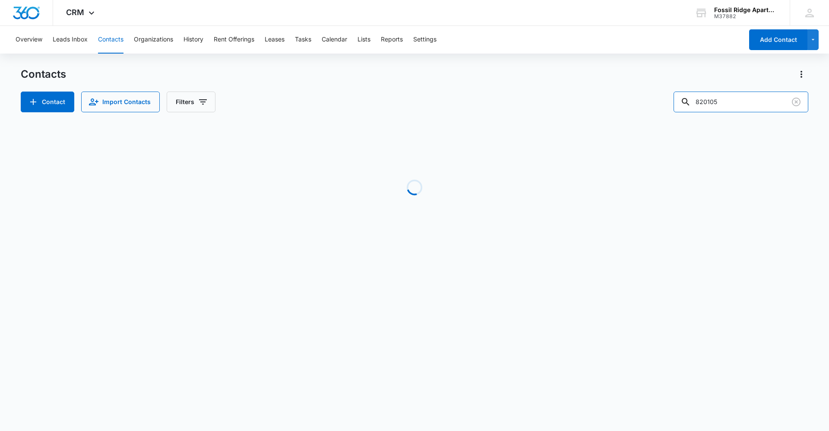
drag, startPoint x: 692, startPoint y: 103, endPoint x: 500, endPoint y: 95, distance: 192.3
click at [500, 95] on div "Contact Import Contacts Filters 820105" at bounding box center [414, 102] width 787 height 21
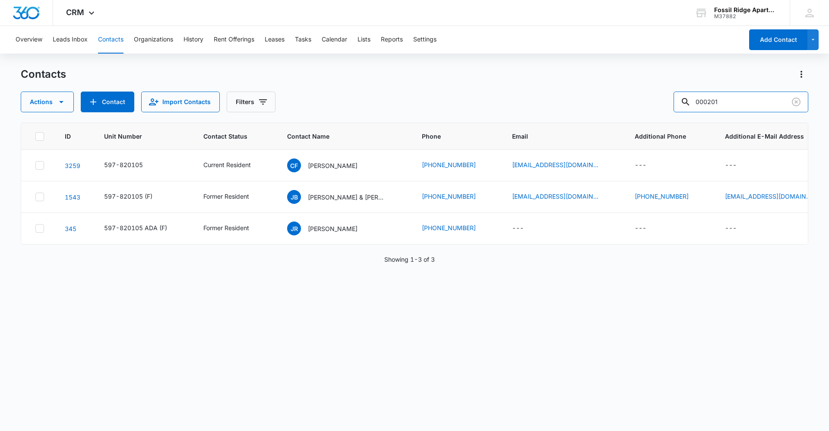
type input "000201"
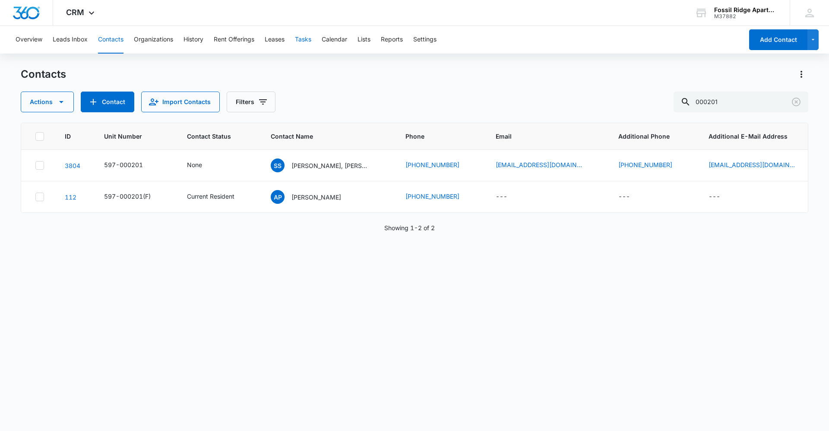
click at [299, 37] on button "Tasks" at bounding box center [303, 40] width 16 height 28
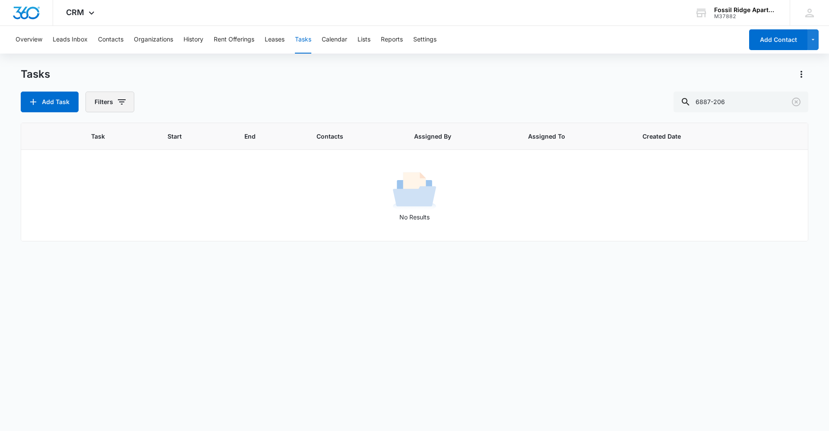
click at [102, 105] on button "Filters" at bounding box center [109, 102] width 49 height 21
click at [126, 189] on label "Incomplete" at bounding box center [145, 190] width 99 height 9
click at [96, 191] on input "Incomplete" at bounding box center [96, 191] width 0 height 0
click at [774, 104] on input "6887-206" at bounding box center [740, 102] width 135 height 21
click at [798, 103] on icon "Clear" at bounding box center [796, 102] width 10 height 10
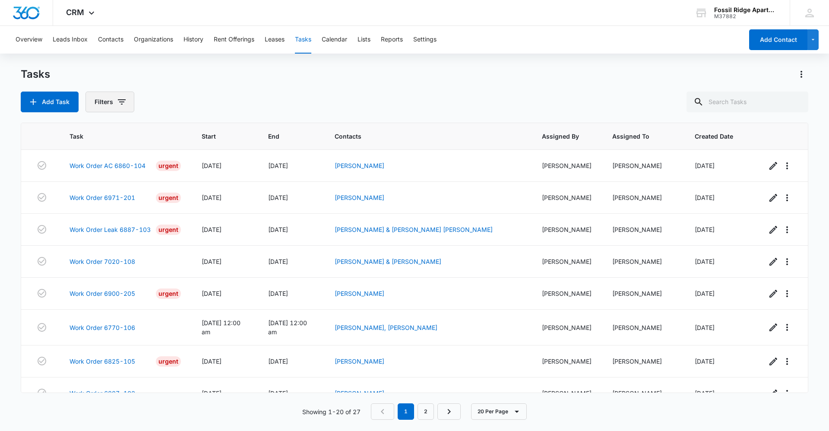
click at [111, 108] on button "Filters" at bounding box center [109, 102] width 49 height 21
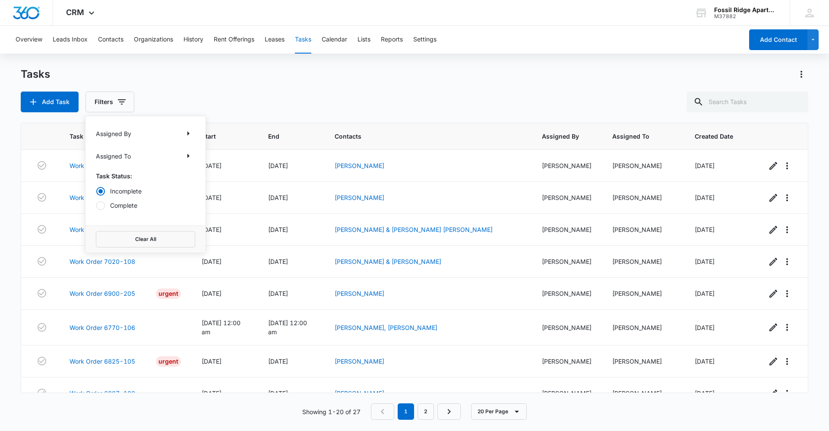
click at [124, 209] on label "Complete" at bounding box center [145, 205] width 99 height 9
click at [96, 205] on input "Complete" at bounding box center [96, 205] width 0 height 0
radio input "false"
radio input "true"
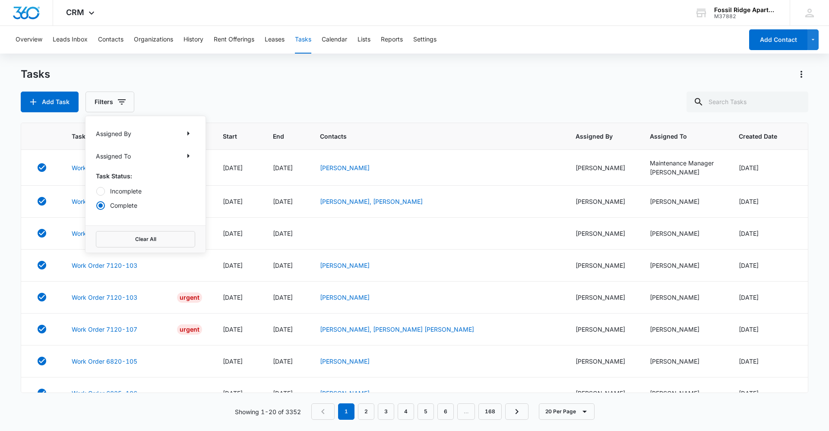
click at [267, 85] on div "Tasks Add Task Filters Assigned By Assigned To Task Status: Incomplete Complete…" at bounding box center [414, 89] width 787 height 45
click at [127, 200] on link "Work Order 6887-206" at bounding box center [105, 201] width 66 height 9
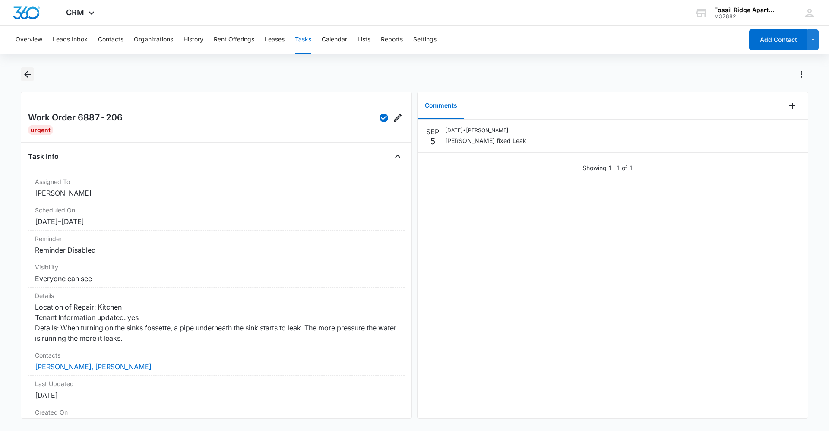
click at [31, 73] on icon "Back" at bounding box center [27, 74] width 10 height 10
